Goal: Task Accomplishment & Management: Complete application form

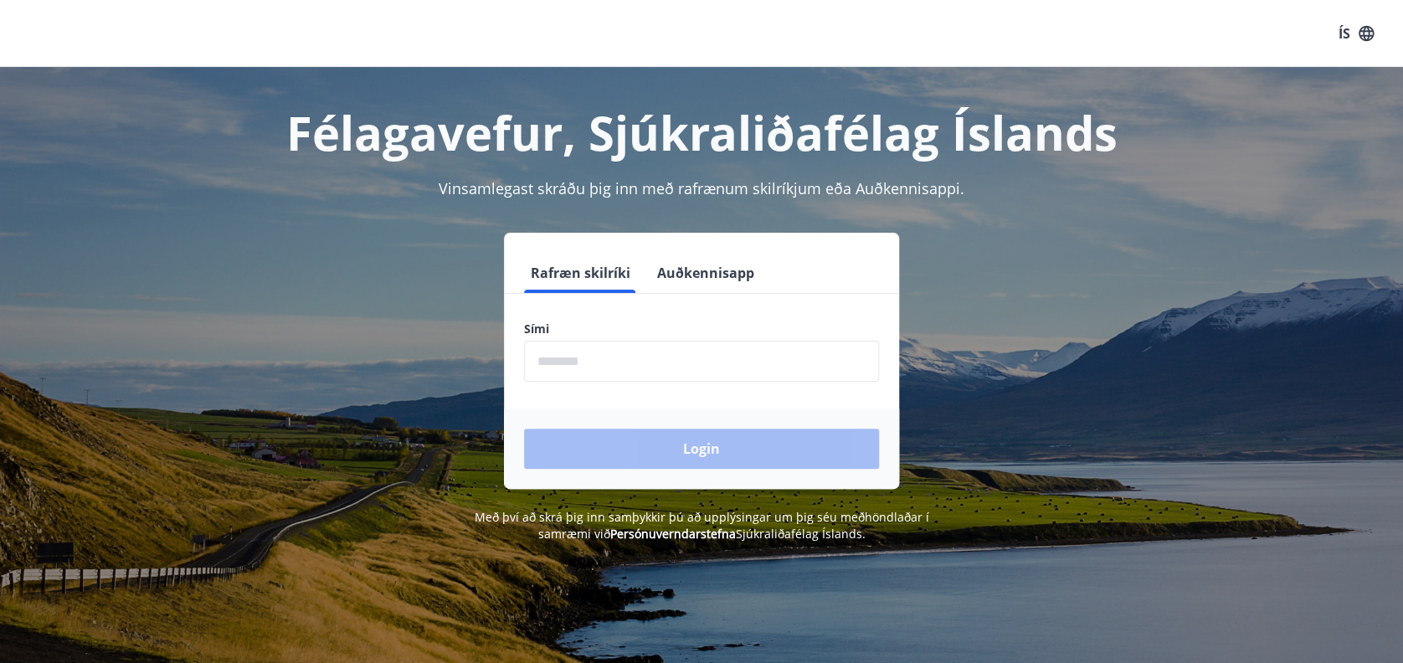
click at [613, 357] on input "phone" at bounding box center [701, 361] width 355 height 41
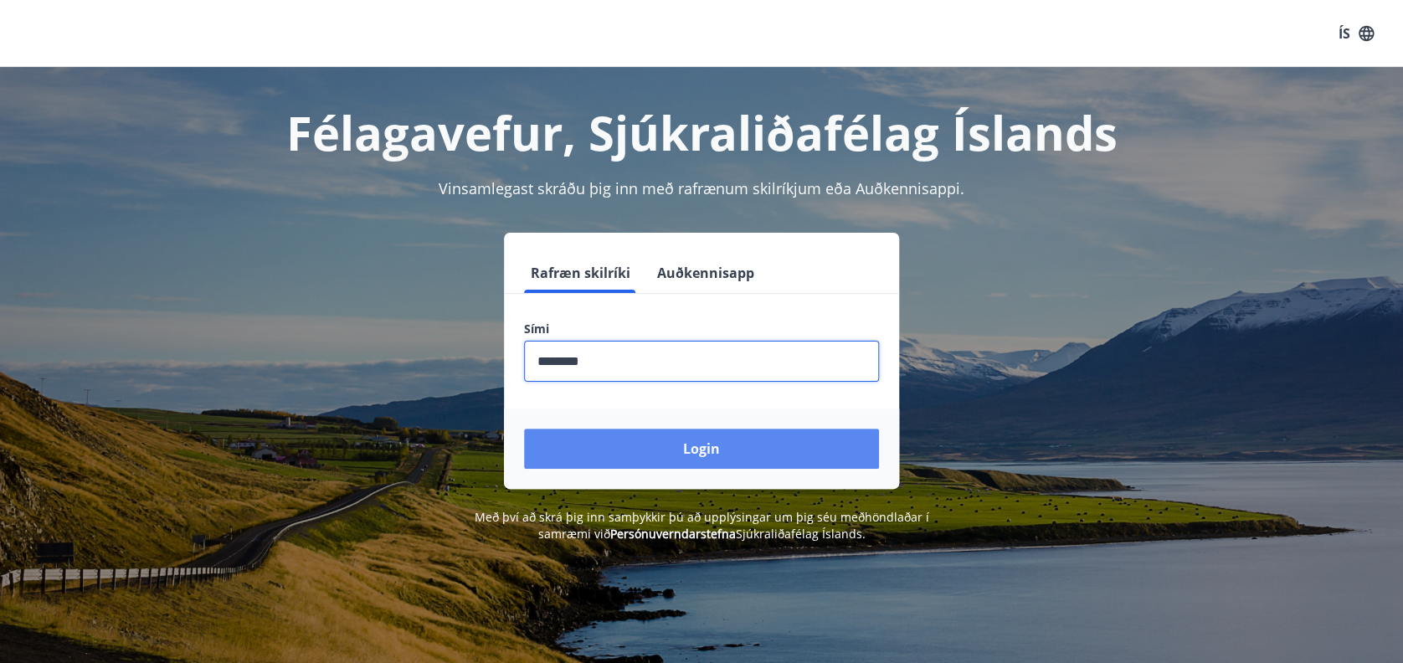
type input "********"
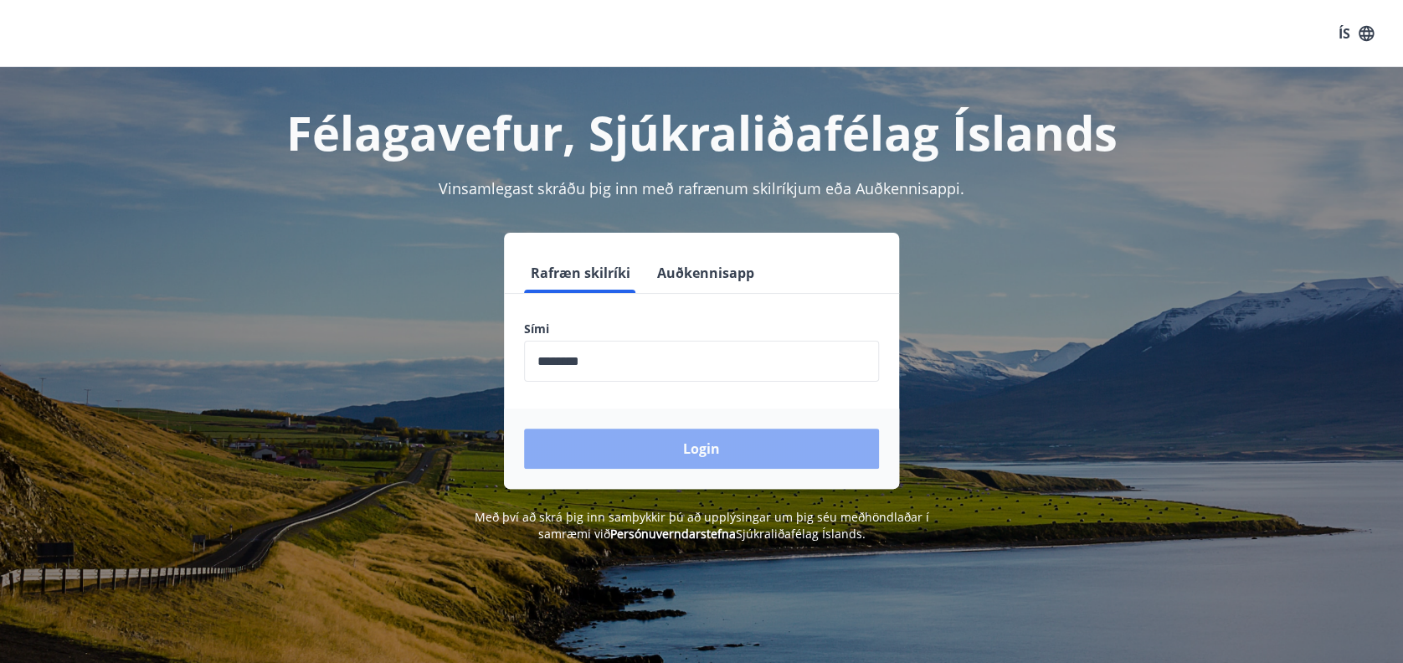
click at [729, 448] on button "Login" at bounding box center [701, 449] width 355 height 40
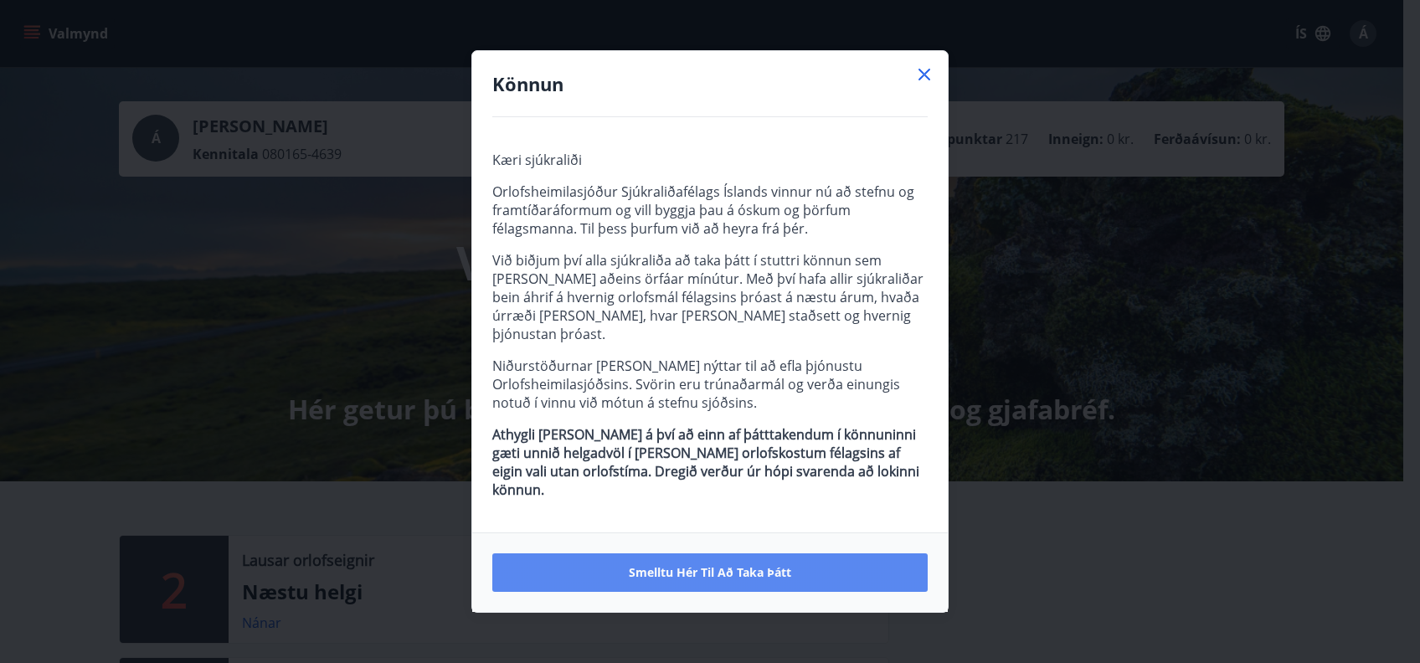
click at [709, 564] on span "Smelltu hér til að taka þátt" at bounding box center [710, 572] width 162 height 17
